Goal: Task Accomplishment & Management: Manage account settings

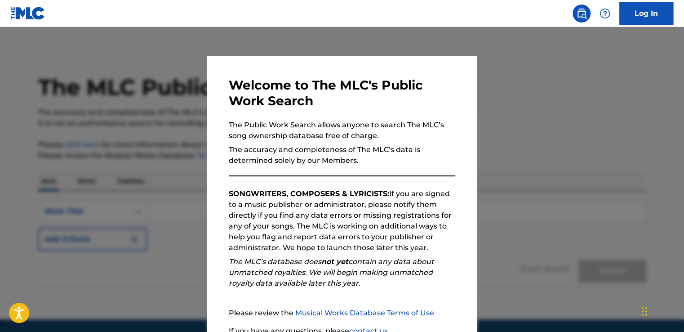
click at [658, 19] on link "Log In" at bounding box center [647, 13] width 54 height 22
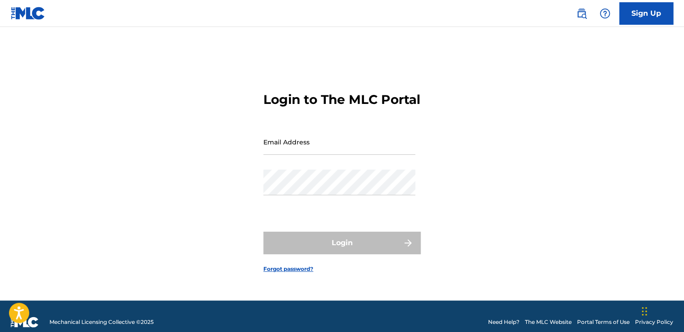
type input "[EMAIL_ADDRESS][DOMAIN_NAME]"
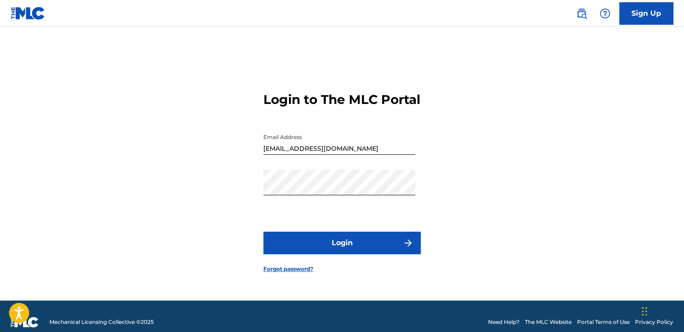
click at [355, 254] on button "Login" at bounding box center [342, 243] width 157 height 22
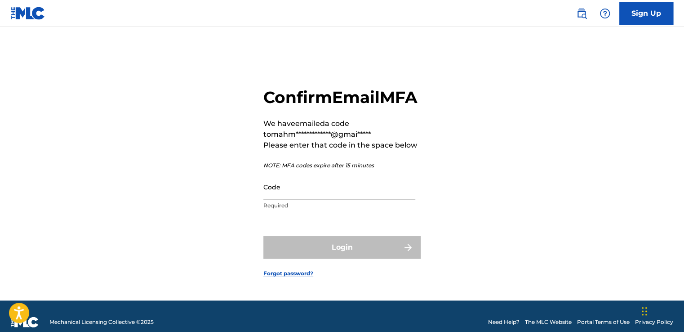
paste input "726606"
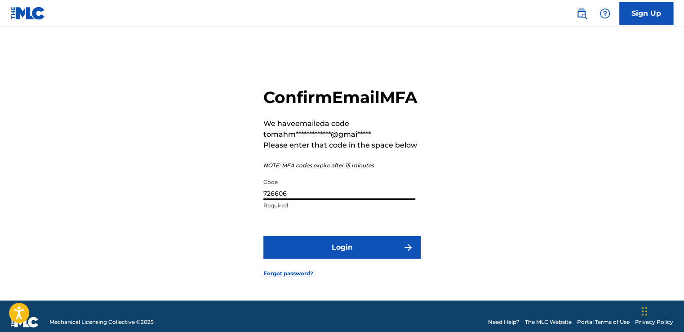
click at [341, 200] on input "726606" at bounding box center [340, 187] width 152 height 26
type input "726606"
click at [264, 236] on button "Login" at bounding box center [342, 247] width 157 height 22
